Goal: Task Accomplishment & Management: Manage account settings

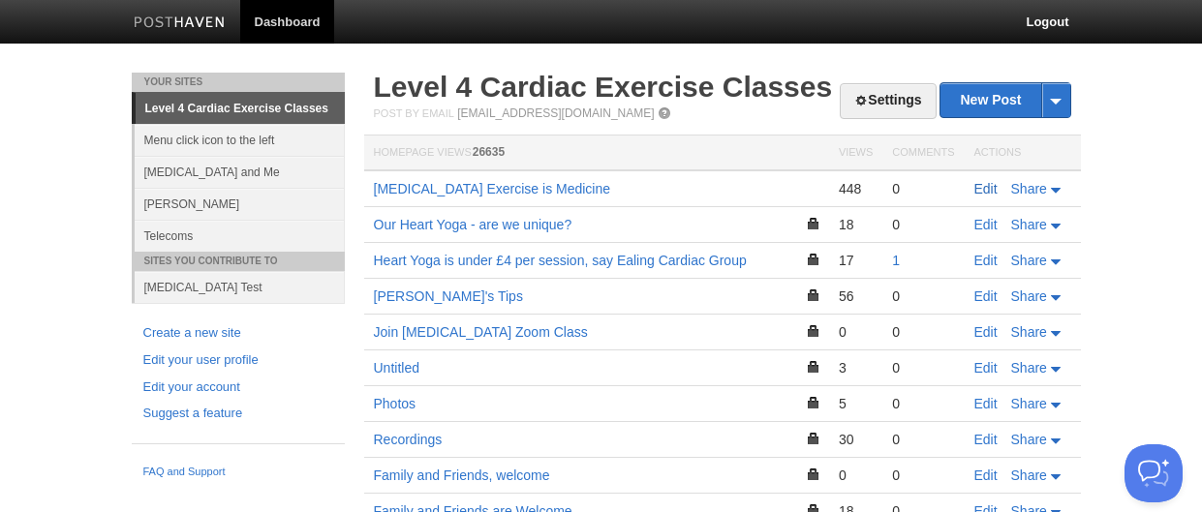
click at [985, 186] on link "Edit" at bounding box center [985, 188] width 23 height 15
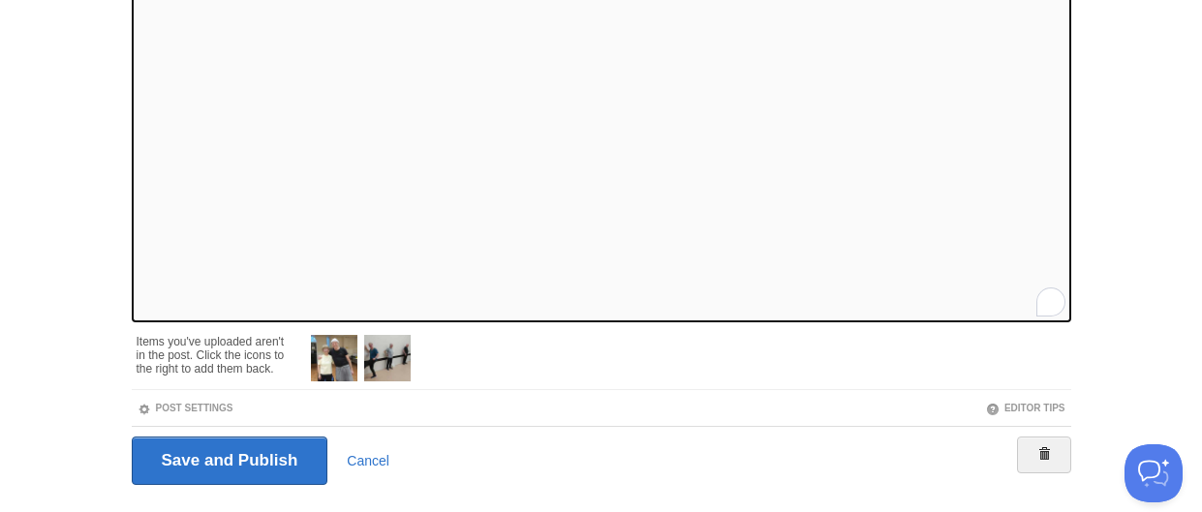
scroll to position [325, 0]
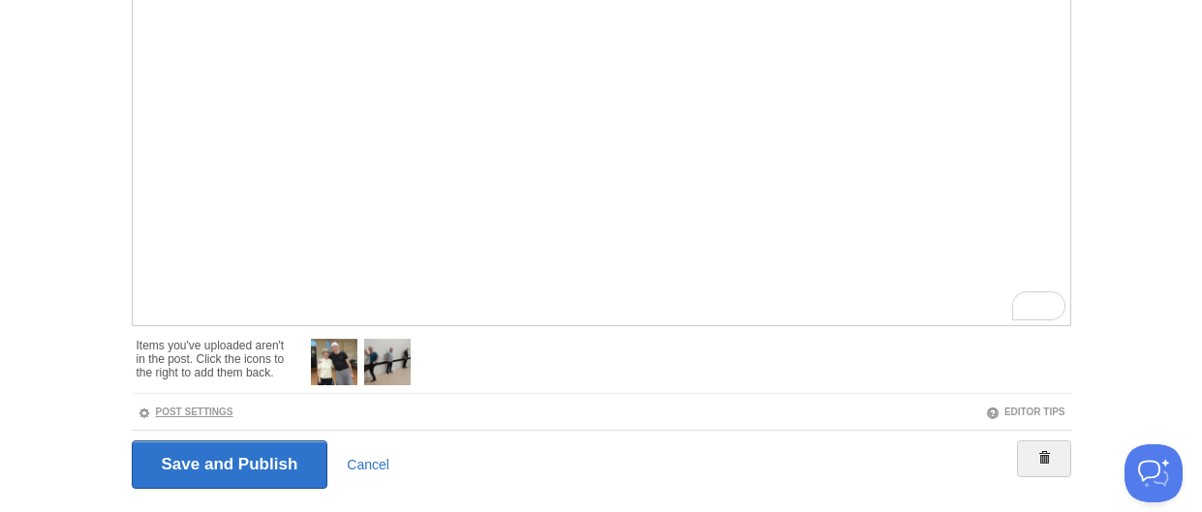
click at [180, 409] on link "Post Settings" at bounding box center [186, 412] width 96 height 11
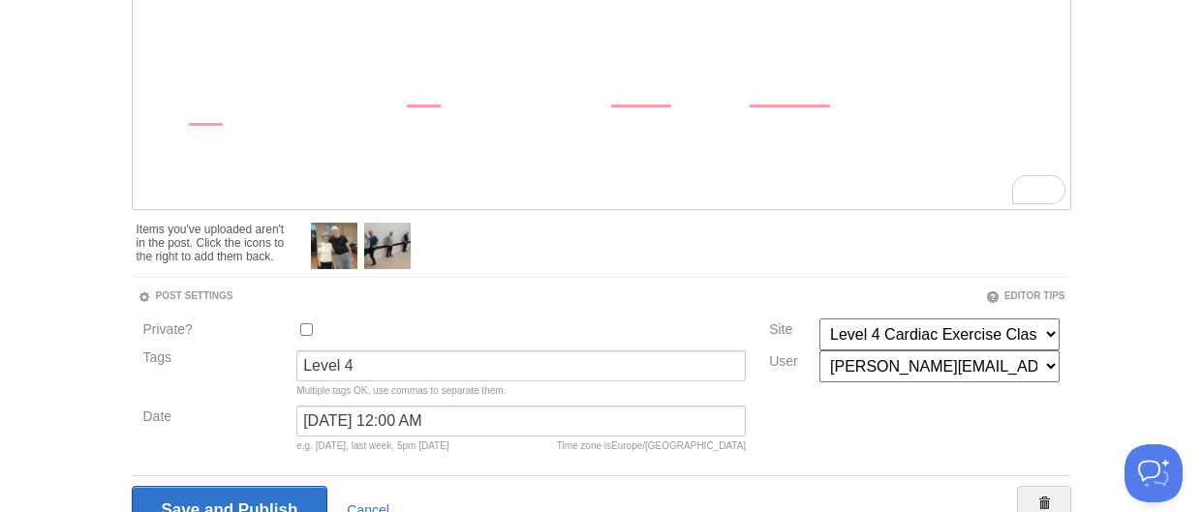
scroll to position [455, 0]
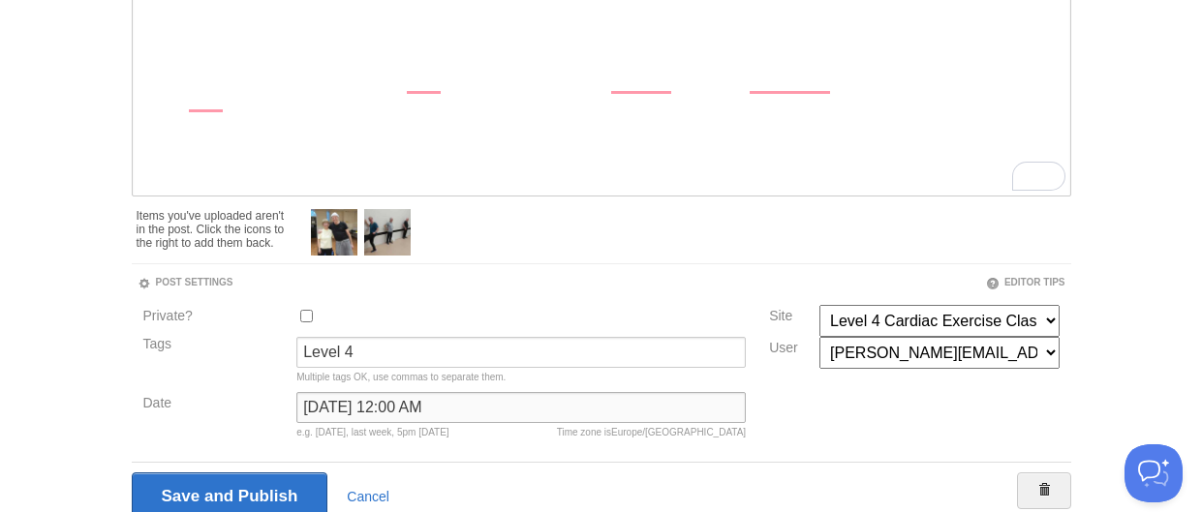
click at [344, 408] on input "[DATE] 12:00 AM" at bounding box center [520, 407] width 449 height 31
click at [310, 411] on input "[DATE] at 12:00 AM" at bounding box center [520, 407] width 449 height 31
click at [381, 411] on input "September, 2025 at 12:00 AM" at bounding box center [520, 407] width 449 height 31
type input "September 14, 2025 at 12:00 AM"
click at [273, 492] on input "Save and Publish" at bounding box center [230, 497] width 197 height 48
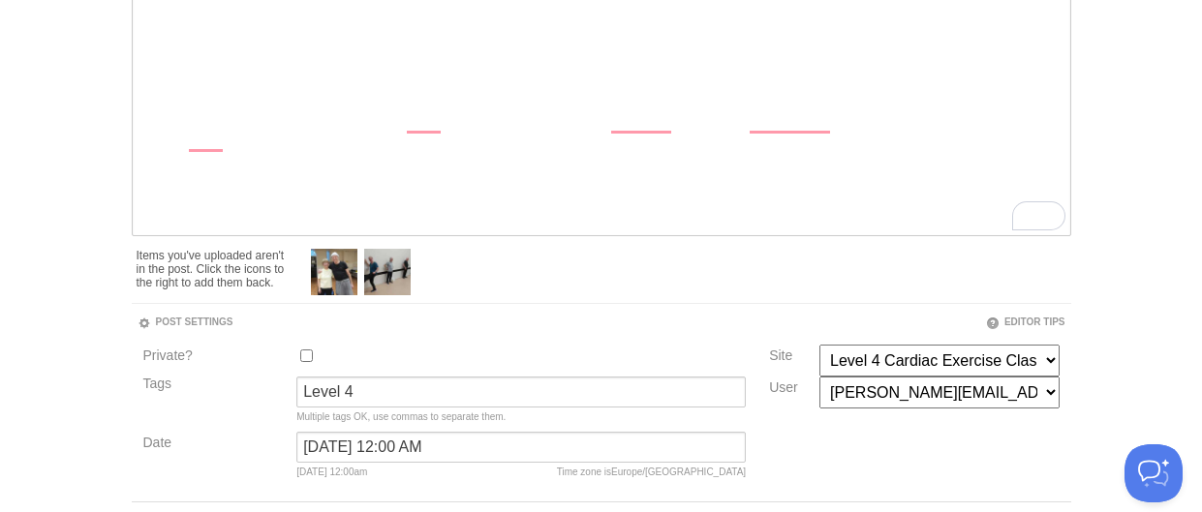
scroll to position [73, 0]
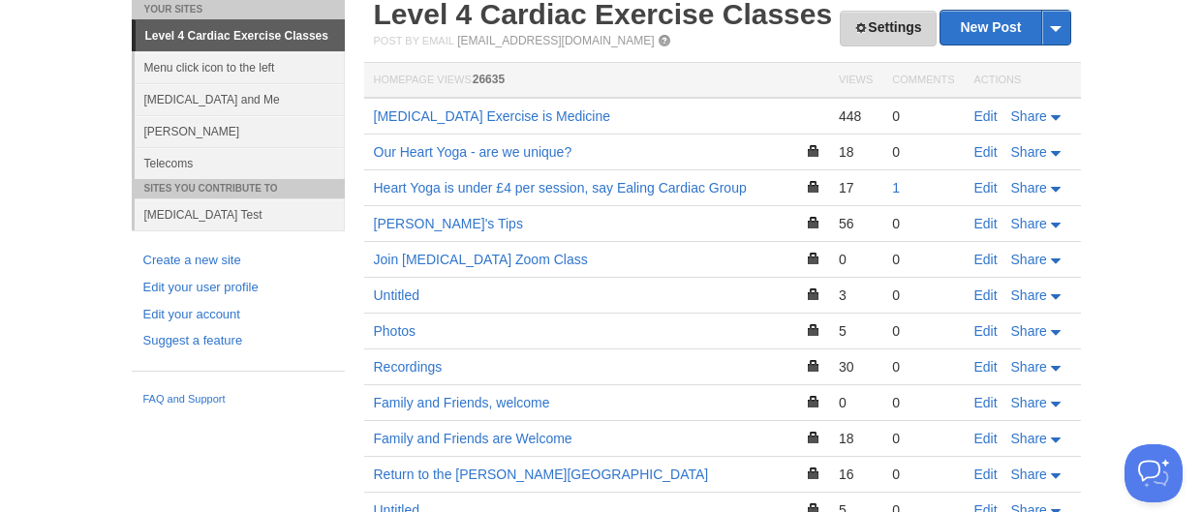
click at [883, 23] on link "Settings" at bounding box center [888, 29] width 96 height 36
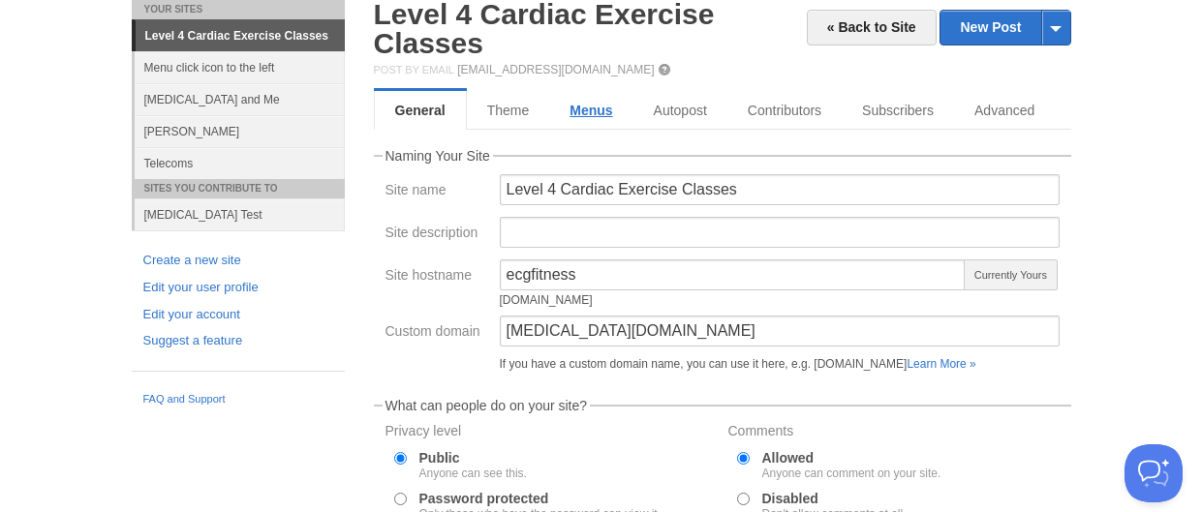
click at [595, 106] on link "Menus" at bounding box center [590, 110] width 83 height 39
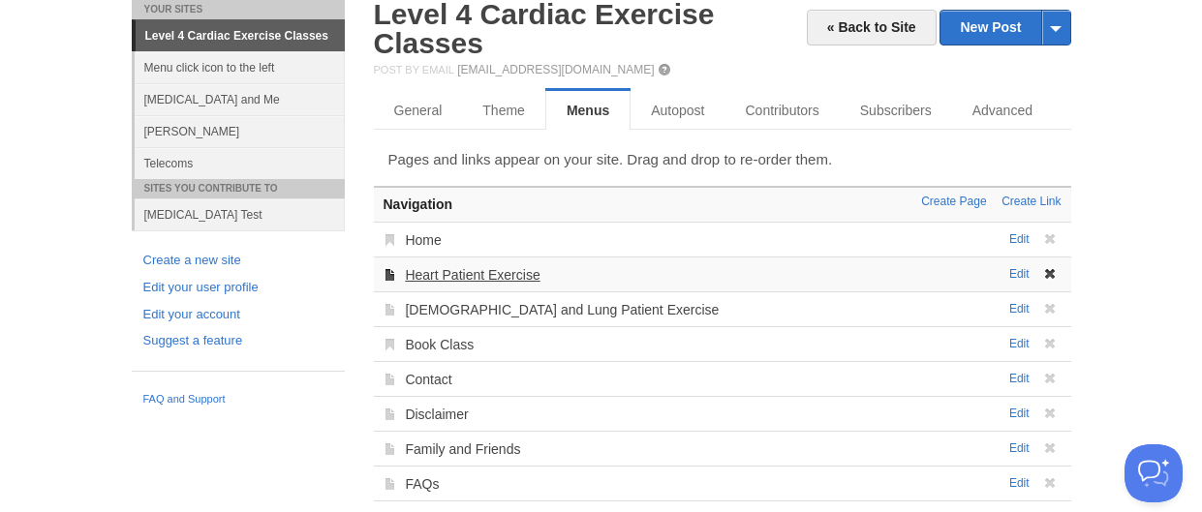
click at [507, 273] on link "Heart Patient Exercise" at bounding box center [472, 274] width 135 height 15
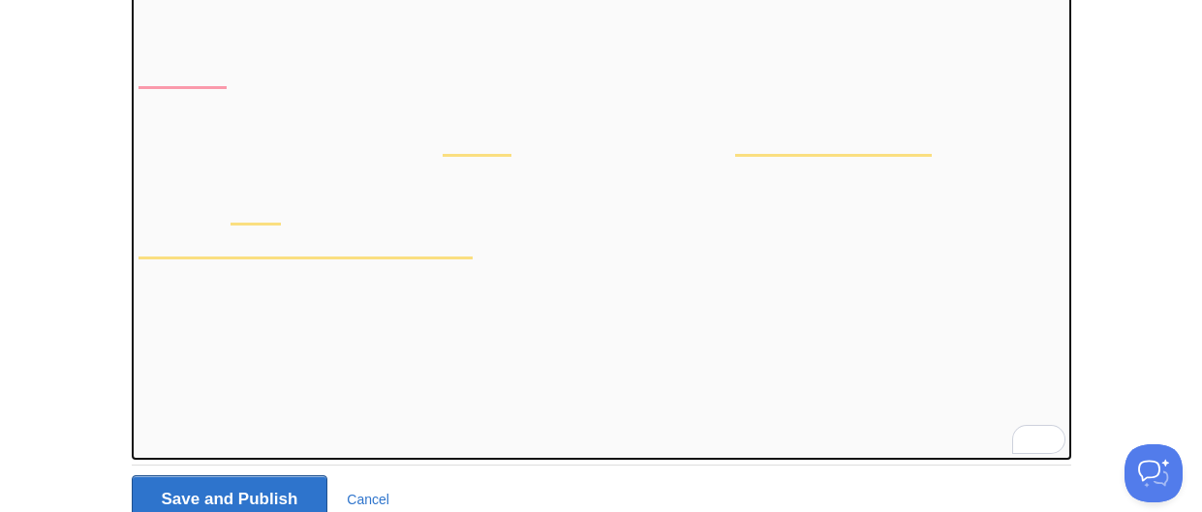
scroll to position [11, 0]
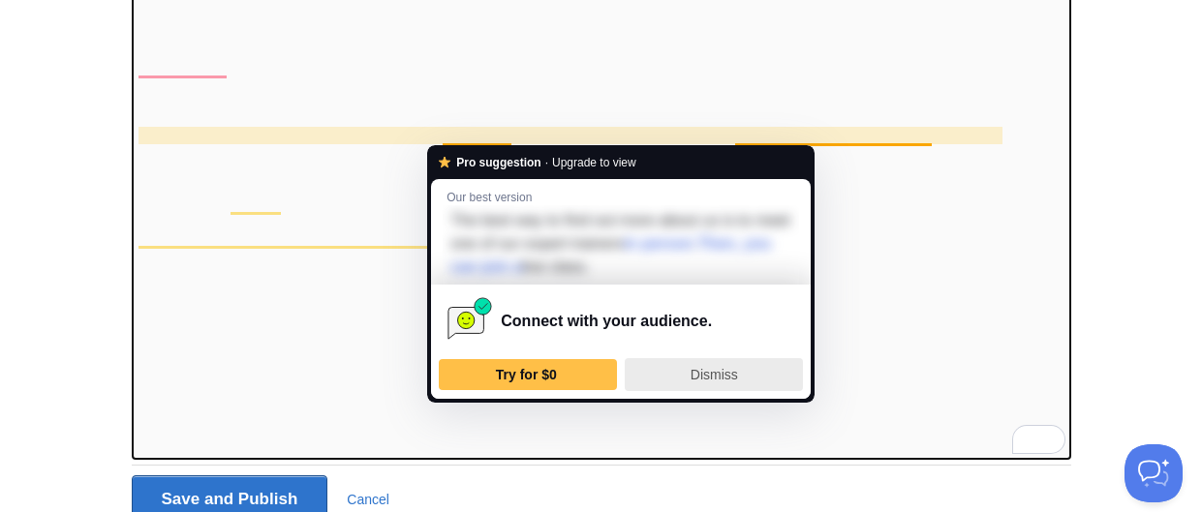
click at [712, 370] on span "Dismiss" at bounding box center [714, 374] width 47 height 15
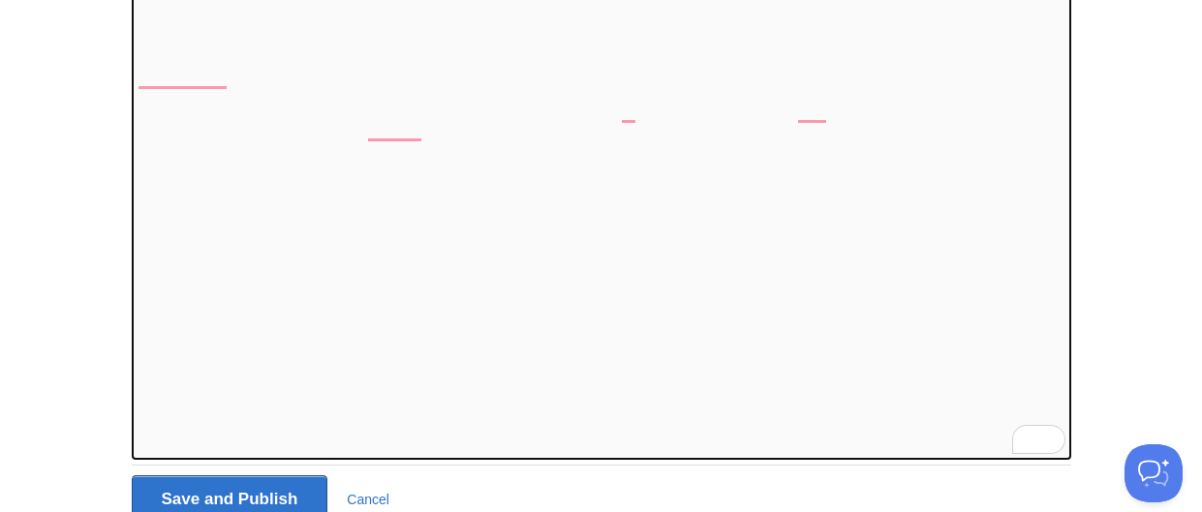
scroll to position [192, 0]
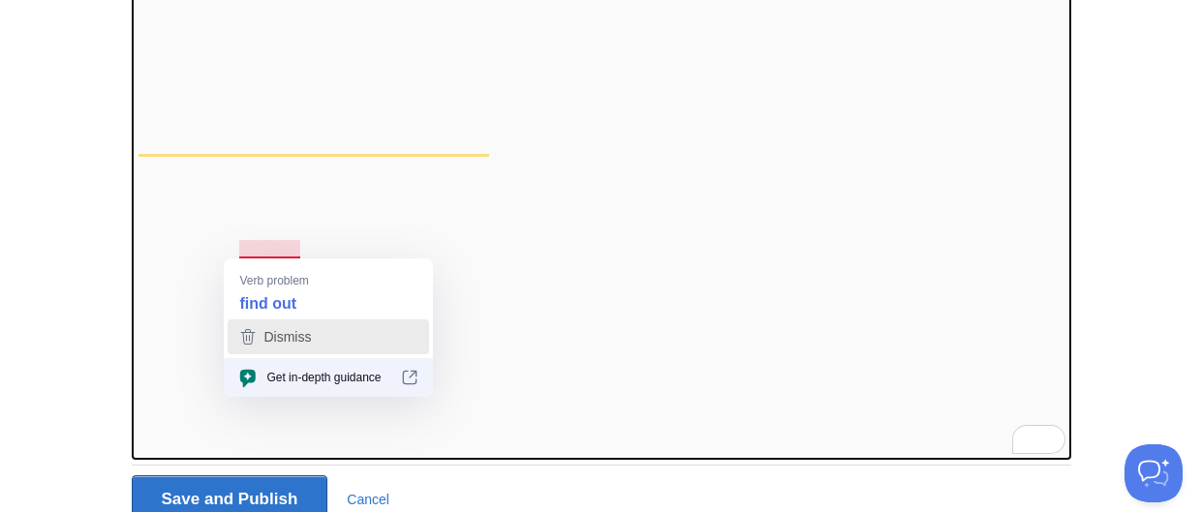
click at [292, 332] on span "Dismiss" at bounding box center [286, 336] width 47 height 15
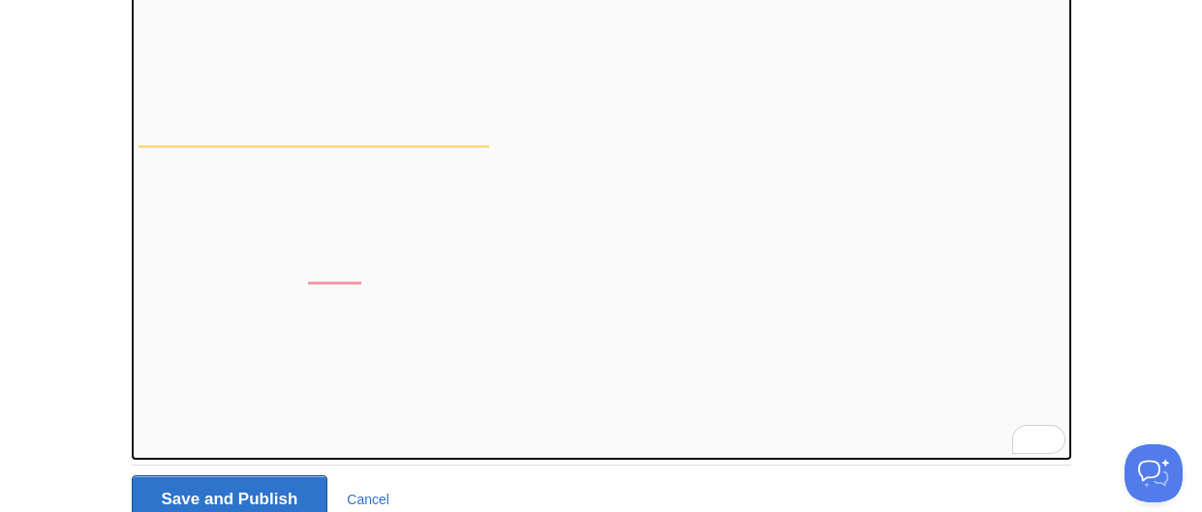
scroll to position [9, 0]
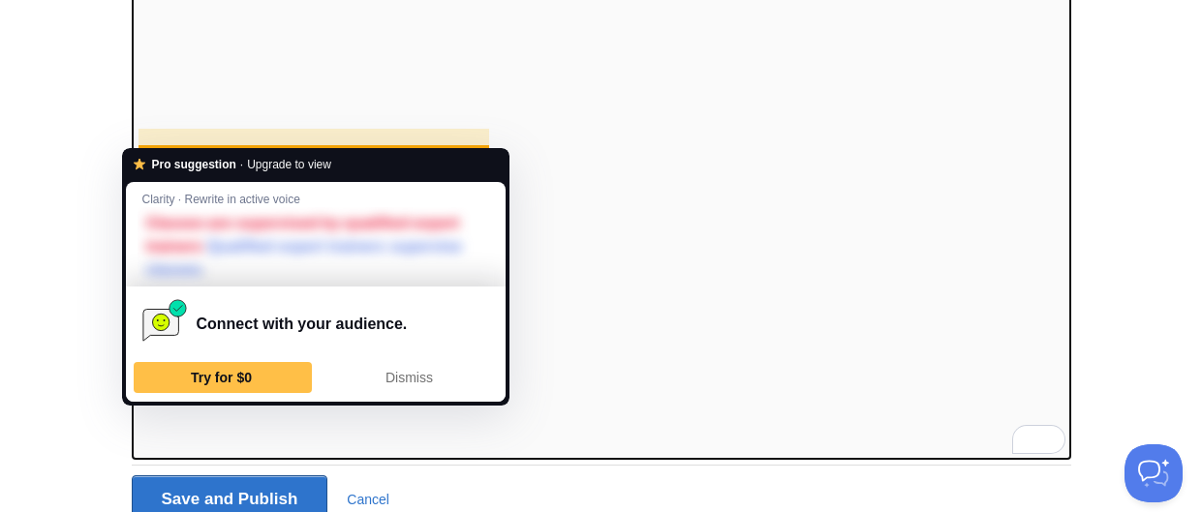
click at [280, 197] on span "Clarity · Rewrite in active voice" at bounding box center [220, 199] width 158 height 18
click at [394, 374] on span "Dismiss" at bounding box center [408, 377] width 47 height 15
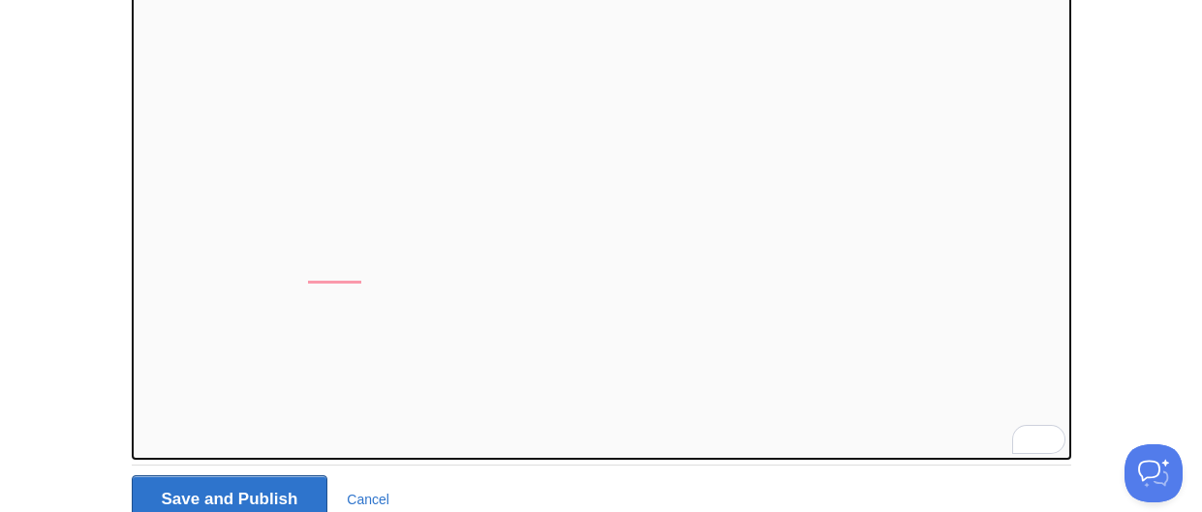
scroll to position [0, 0]
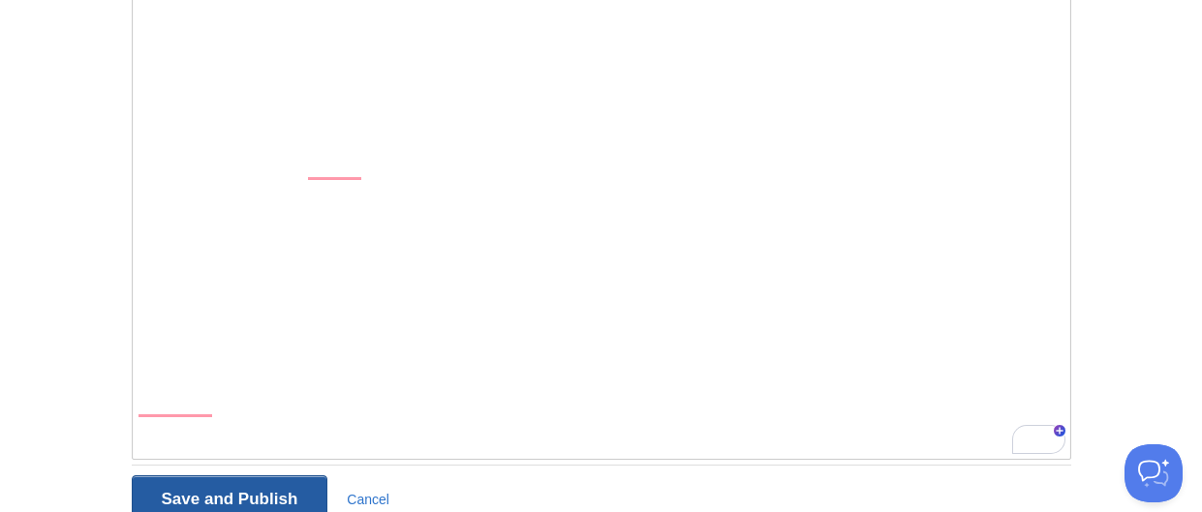
click at [259, 494] on input "Save and Publish" at bounding box center [230, 500] width 197 height 48
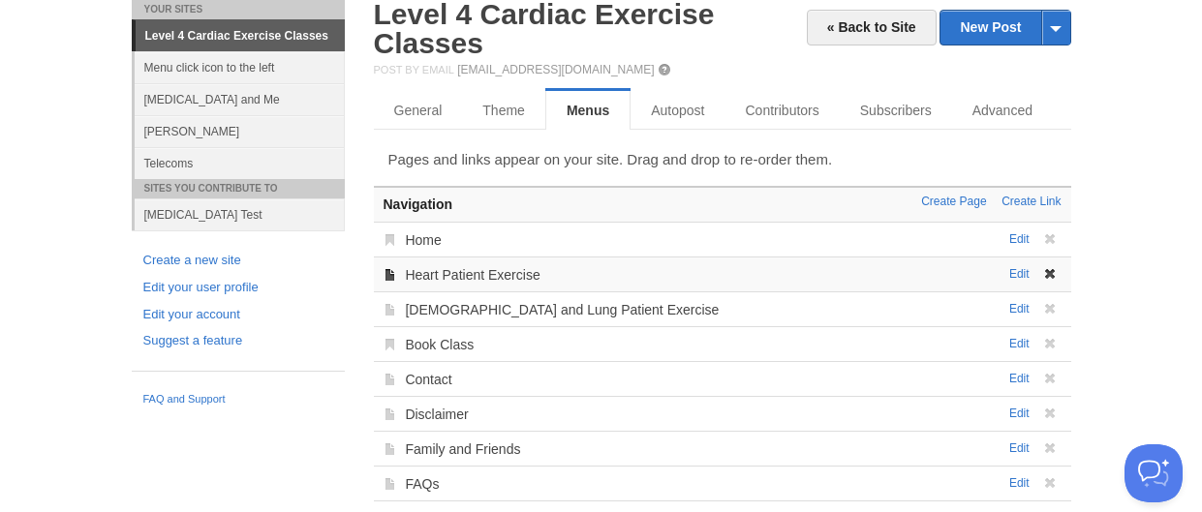
click at [535, 285] on div "Edit Heart Patient Exercise" at bounding box center [722, 274] width 697 height 35
click at [531, 278] on link "Heart Patient Exercise" at bounding box center [472, 274] width 135 height 15
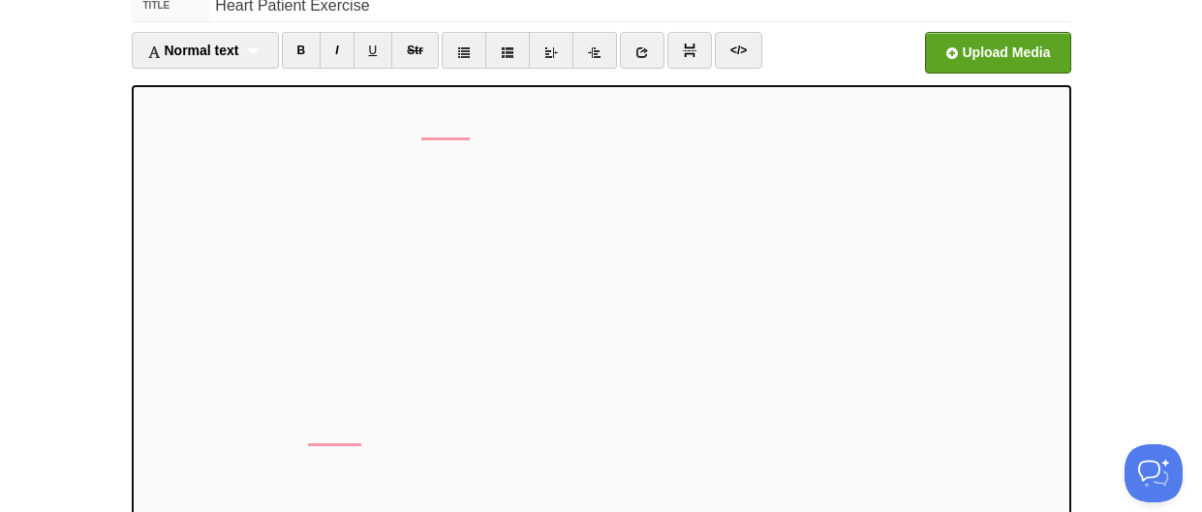
scroll to position [112, 0]
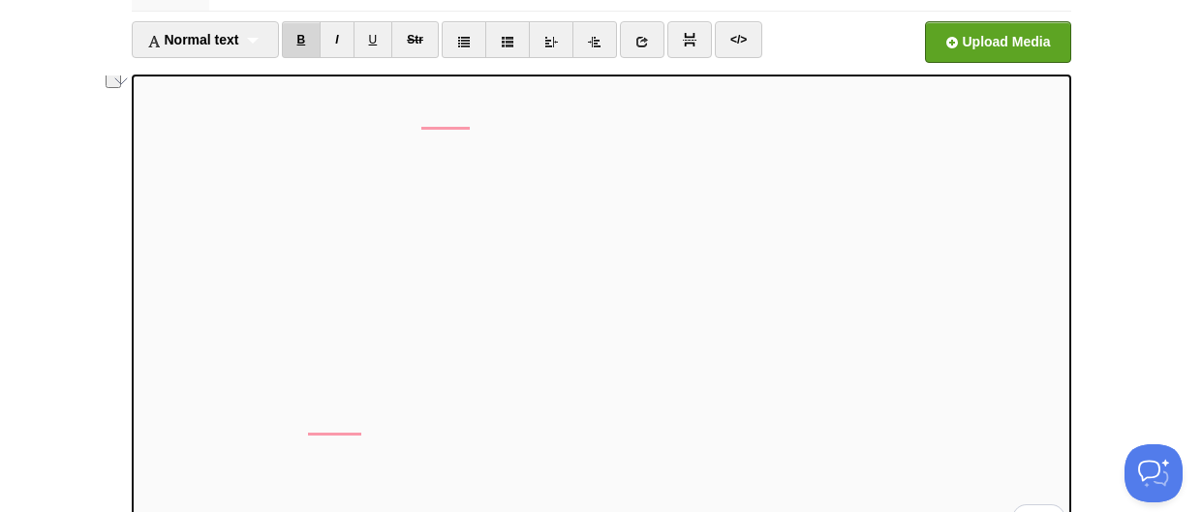
click at [303, 47] on link "B" at bounding box center [302, 39] width 40 height 37
click at [309, 45] on link "B" at bounding box center [302, 39] width 40 height 37
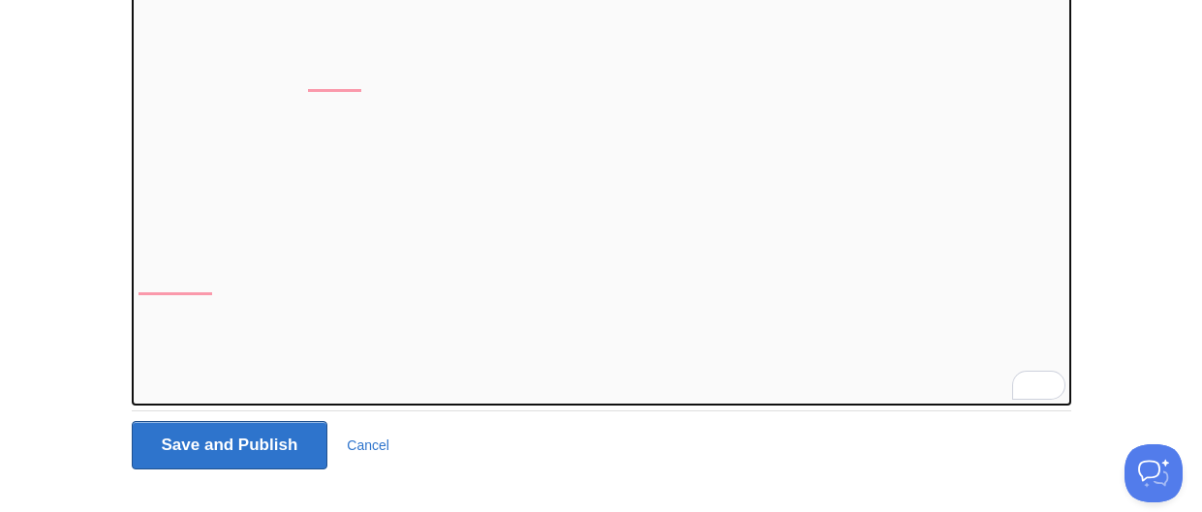
scroll to position [263, 0]
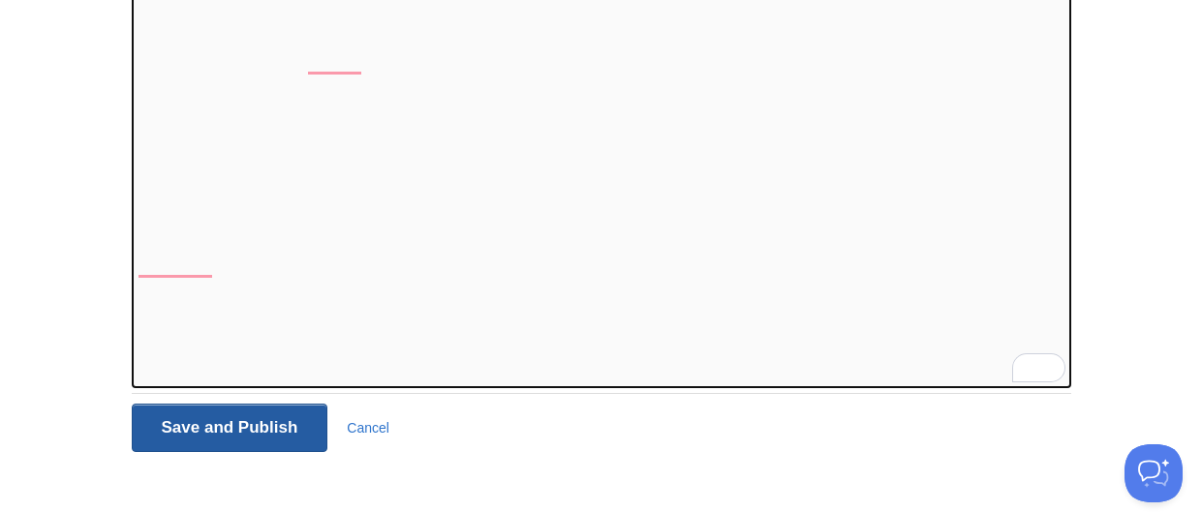
click at [249, 421] on input "Save and Publish" at bounding box center [230, 428] width 197 height 48
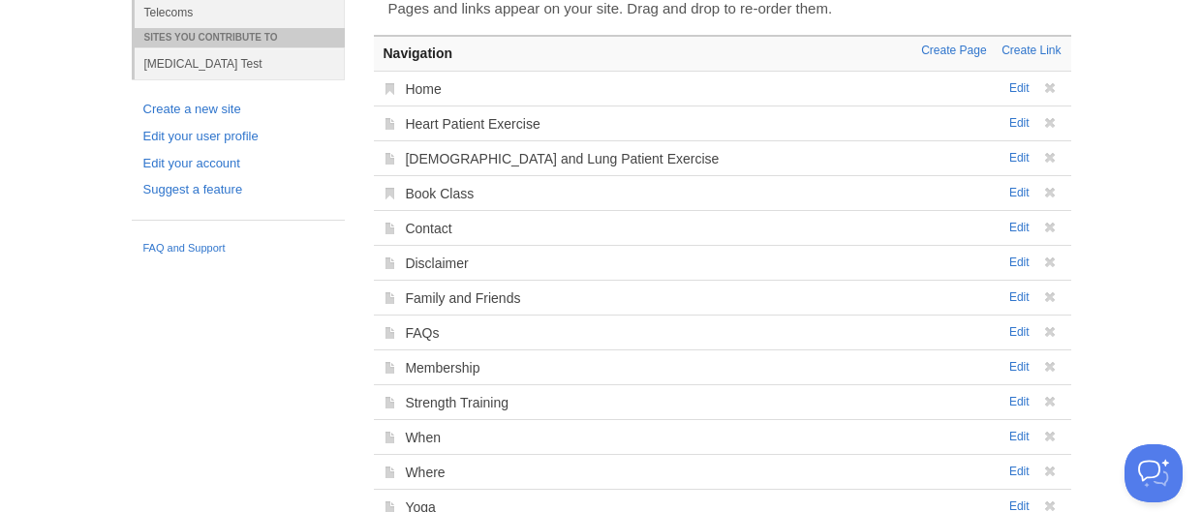
scroll to position [73, 0]
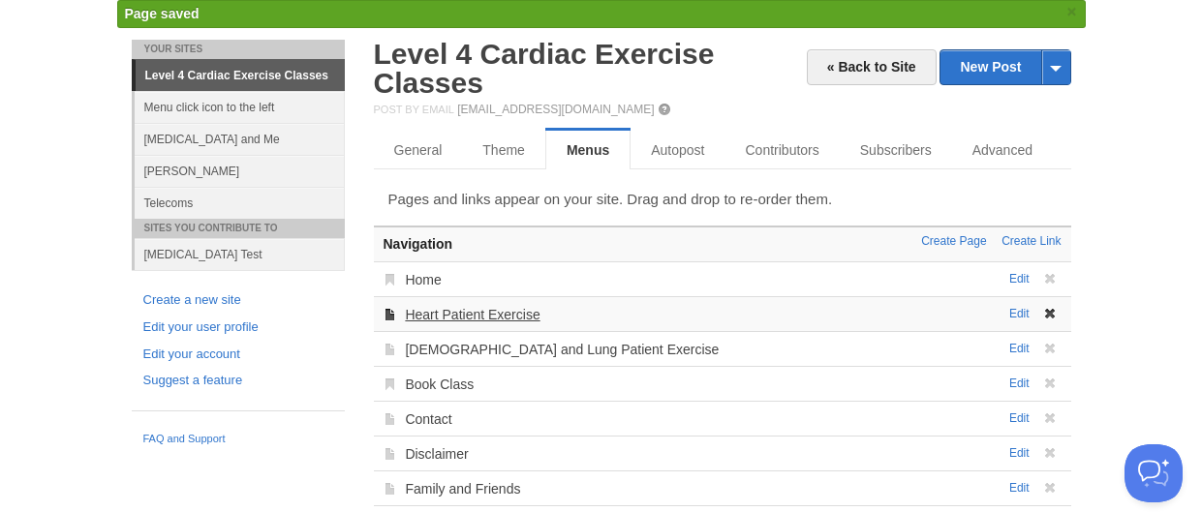
click at [451, 312] on link "Heart Patient Exercise" at bounding box center [472, 314] width 135 height 15
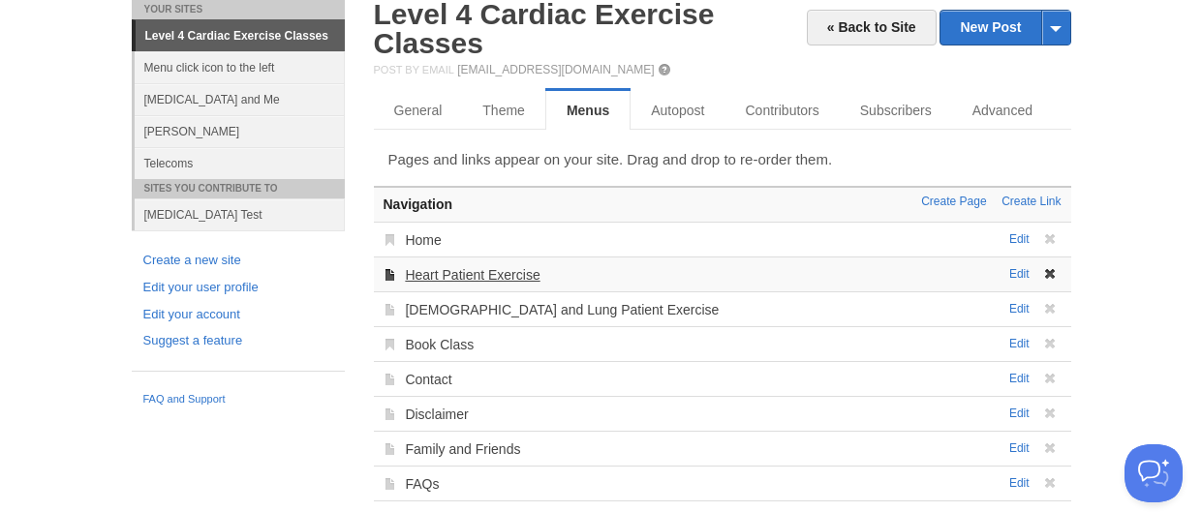
click at [511, 276] on link "Heart Patient Exercise" at bounding box center [472, 274] width 135 height 15
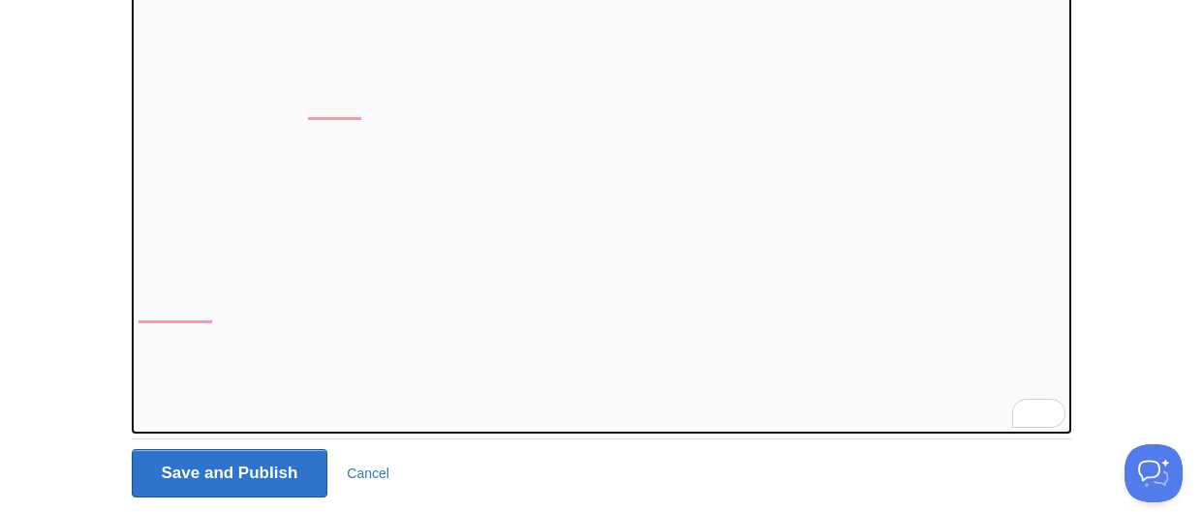
scroll to position [231, 0]
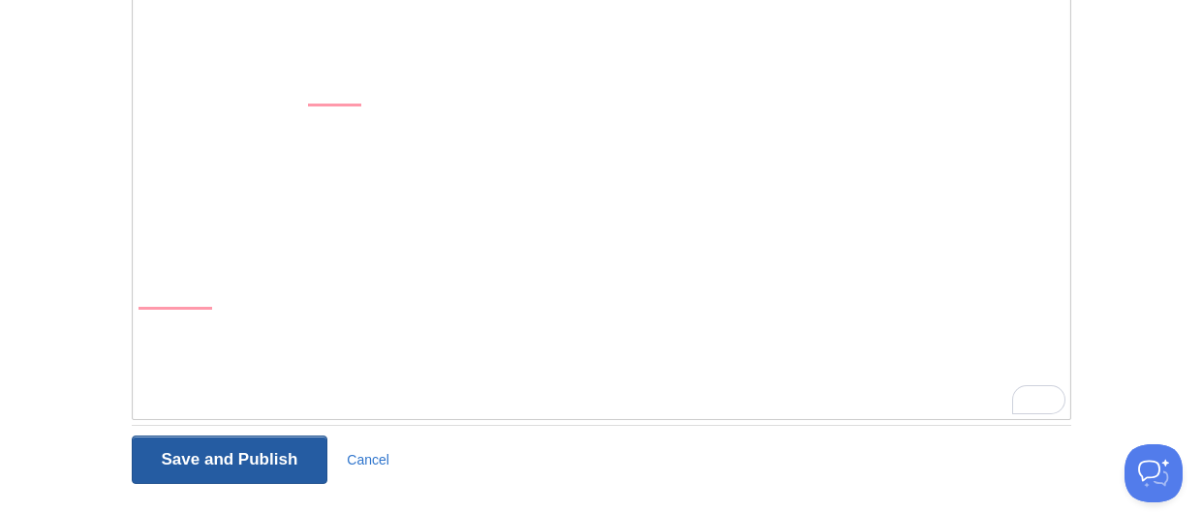
click at [208, 467] on input "Save and Publish" at bounding box center [230, 460] width 197 height 48
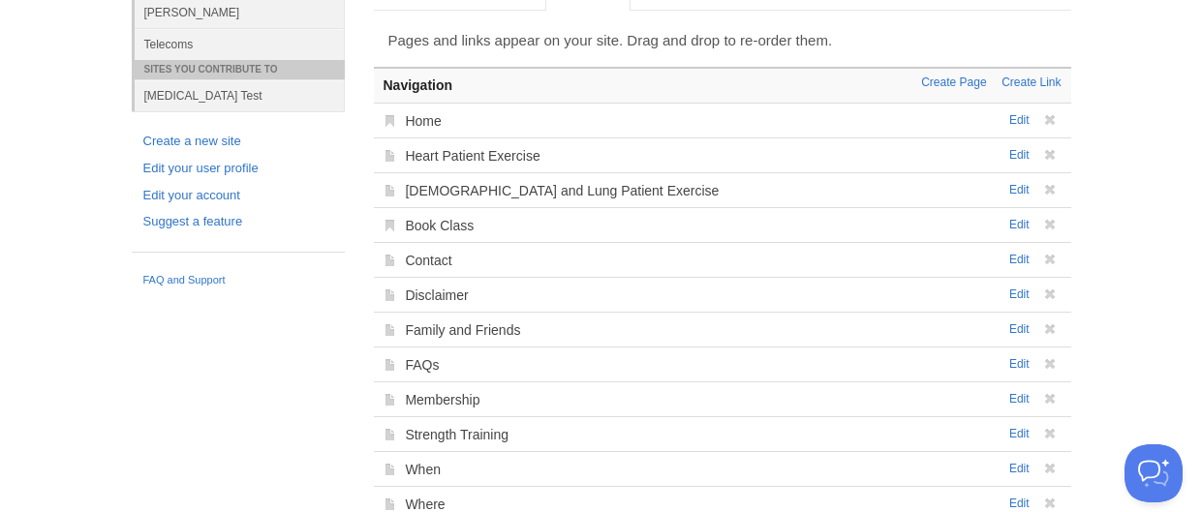
scroll to position [73, 0]
